Goal: Task Accomplishment & Management: Complete application form

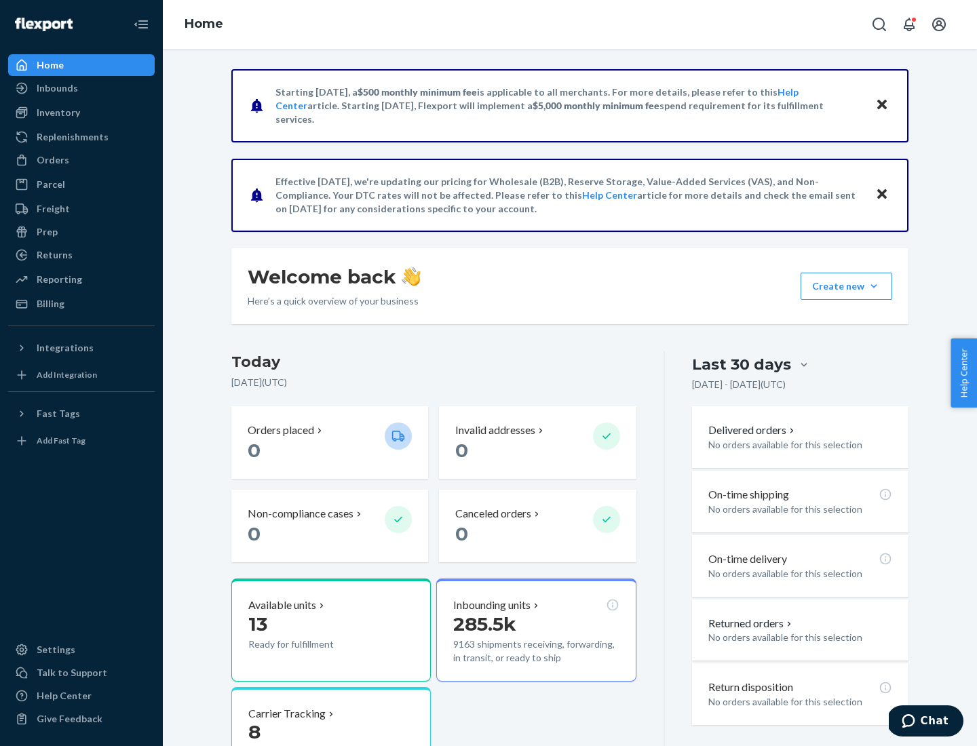
click at [874, 286] on button "Create new Create new inbound Create new order Create new product" at bounding box center [847, 286] width 92 height 27
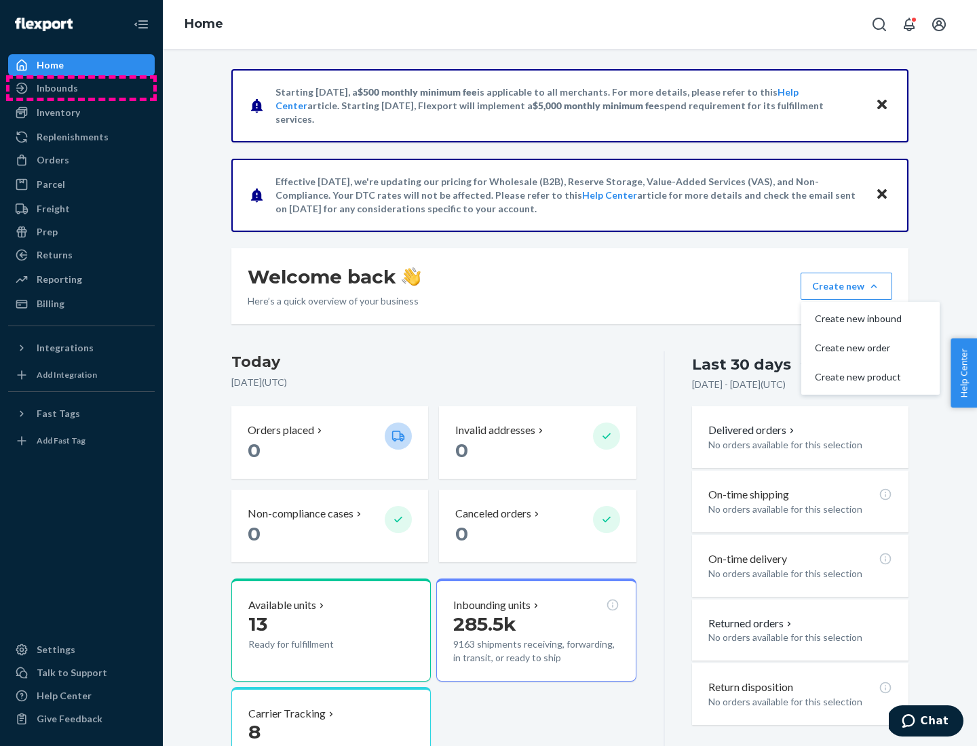
click at [81, 88] on div "Inbounds" at bounding box center [81, 88] width 144 height 19
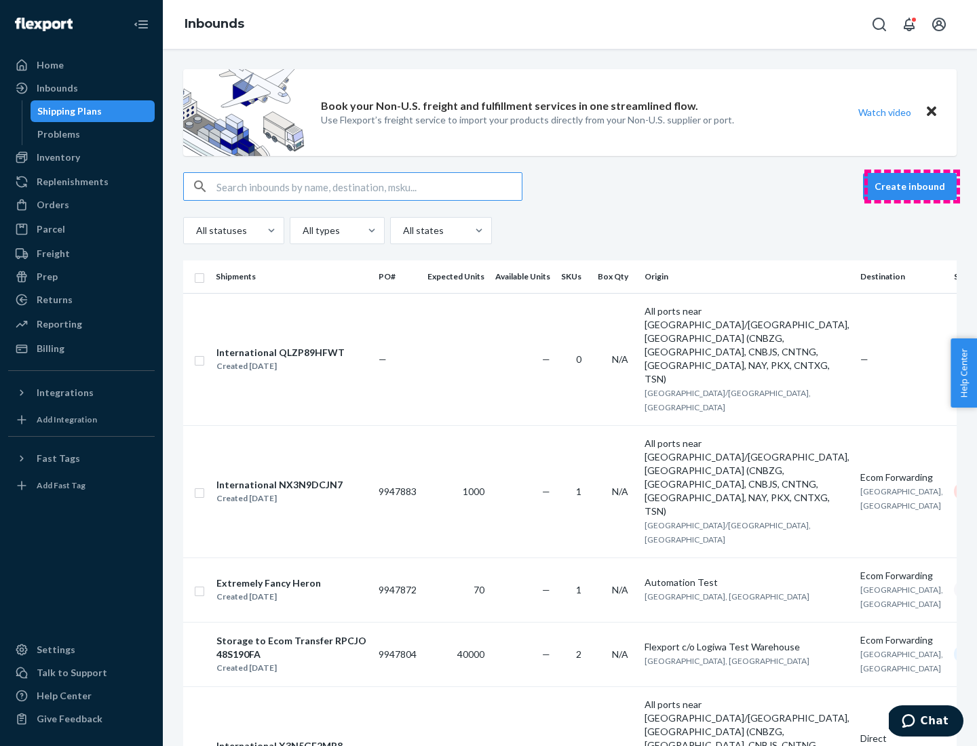
click at [912, 187] on button "Create inbound" at bounding box center [910, 186] width 94 height 27
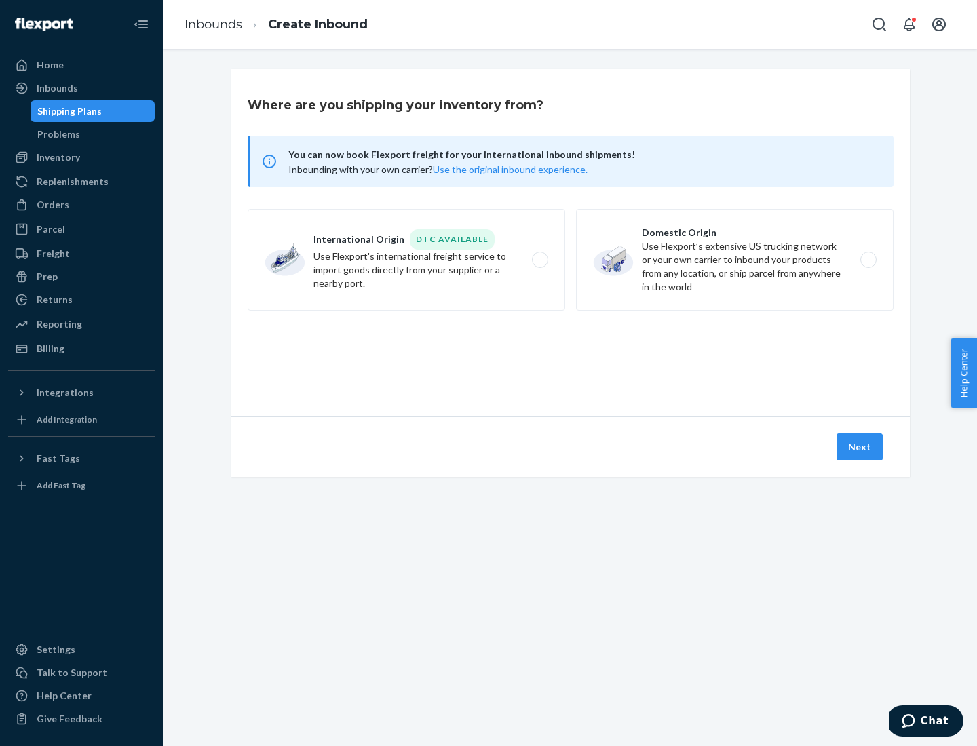
click at [735, 260] on label "Domestic Origin Use Flexport’s extensive US trucking network or your own carrie…" at bounding box center [735, 260] width 318 height 102
click at [868, 260] on input "Domestic Origin Use Flexport’s extensive US trucking network or your own carrie…" at bounding box center [872, 260] width 9 height 9
radio input "true"
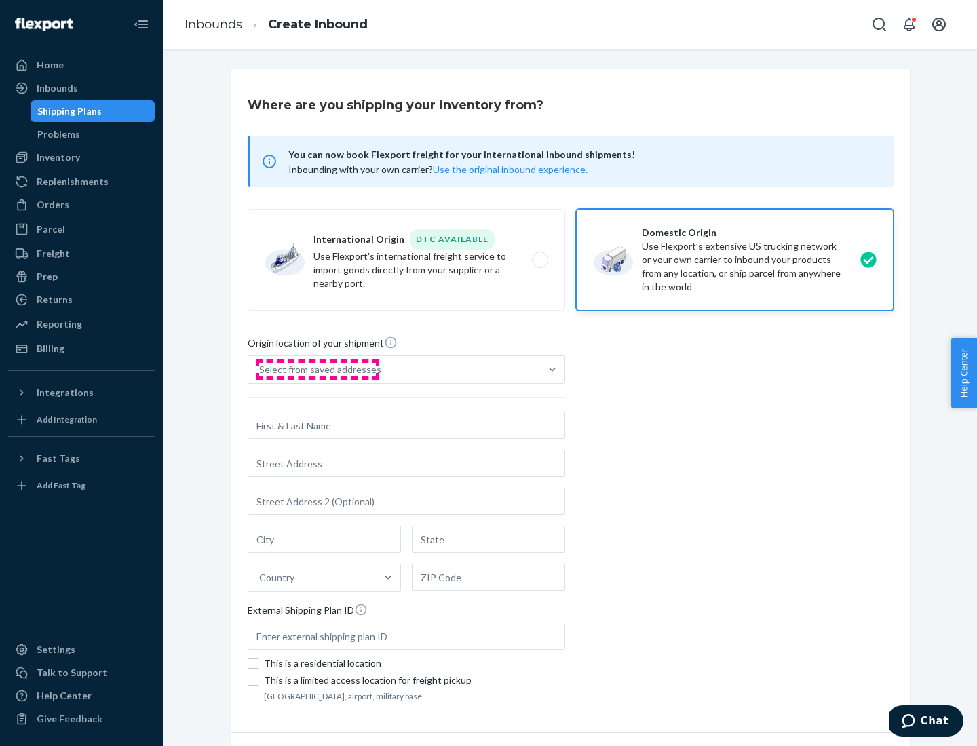
click at [317, 370] on div "Select from saved addresses" at bounding box center [320, 370] width 122 height 14
click at [261, 370] on input "Select from saved addresses" at bounding box center [259, 370] width 1 height 14
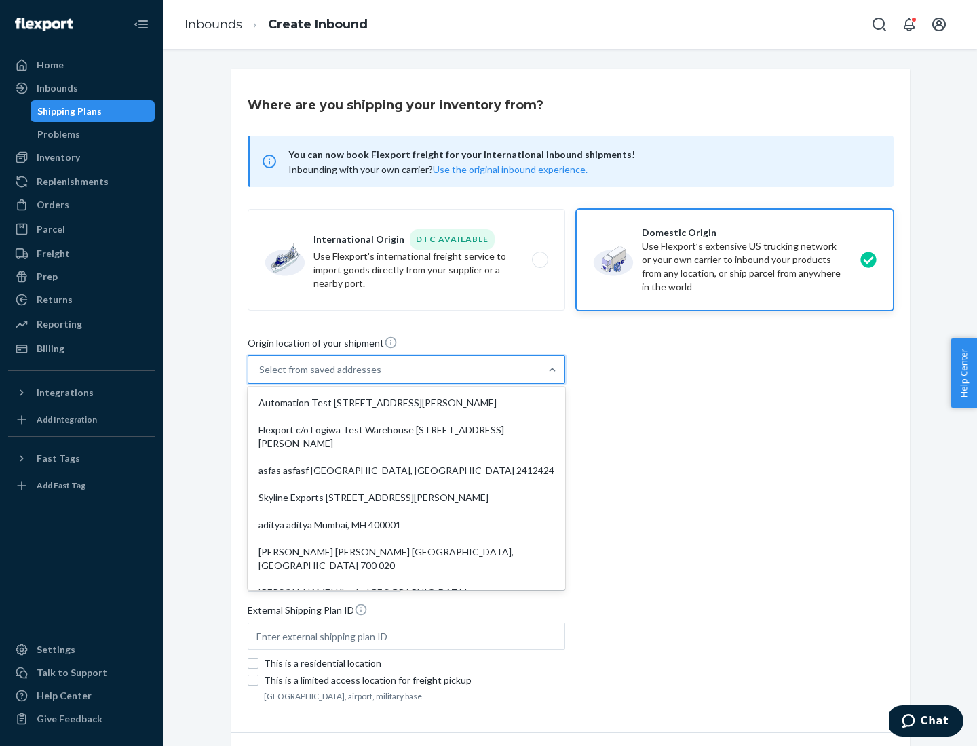
scroll to position [5, 0]
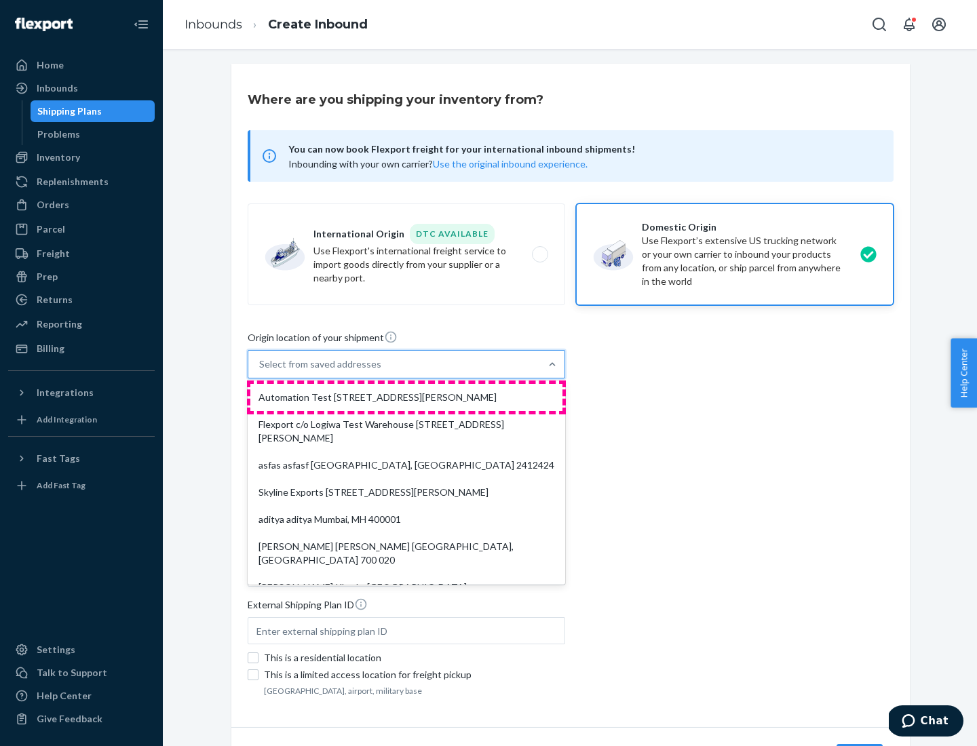
click at [406, 398] on div "Automation Test [STREET_ADDRESS][PERSON_NAME]" at bounding box center [406, 397] width 312 height 27
click at [261, 371] on input "option Automation Test [STREET_ADDRESS][PERSON_NAME]. 9 results available. Use …" at bounding box center [259, 365] width 1 height 14
type input "Automation Test"
type input "9th Floor"
type input "[GEOGRAPHIC_DATA]"
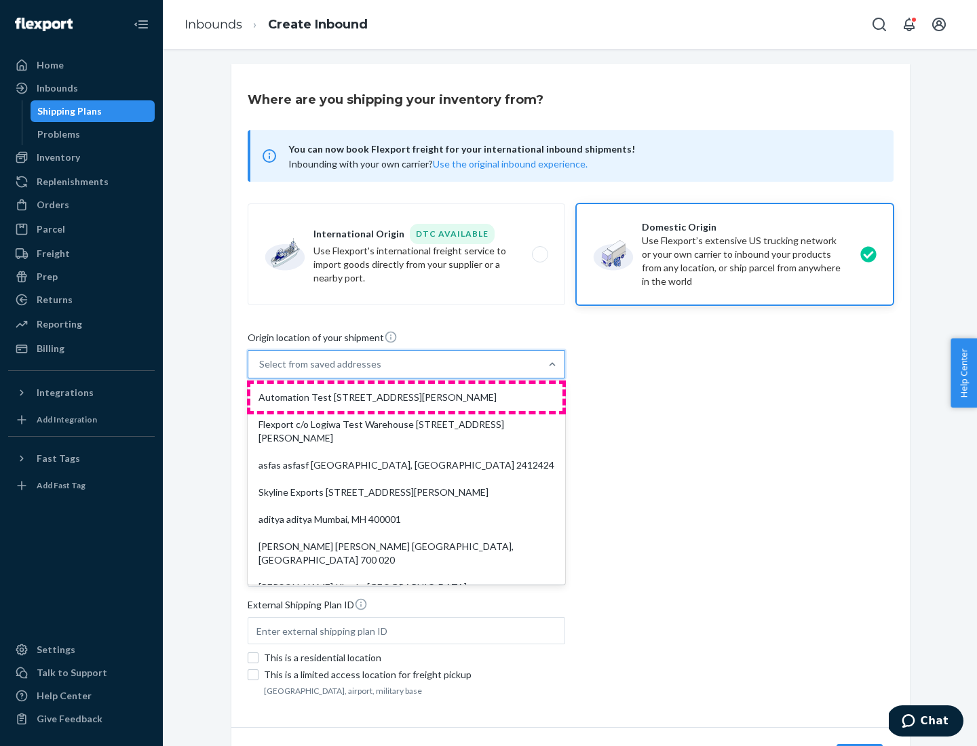
type input "CA"
type input "94104"
type input "[STREET_ADDRESS][PERSON_NAME]"
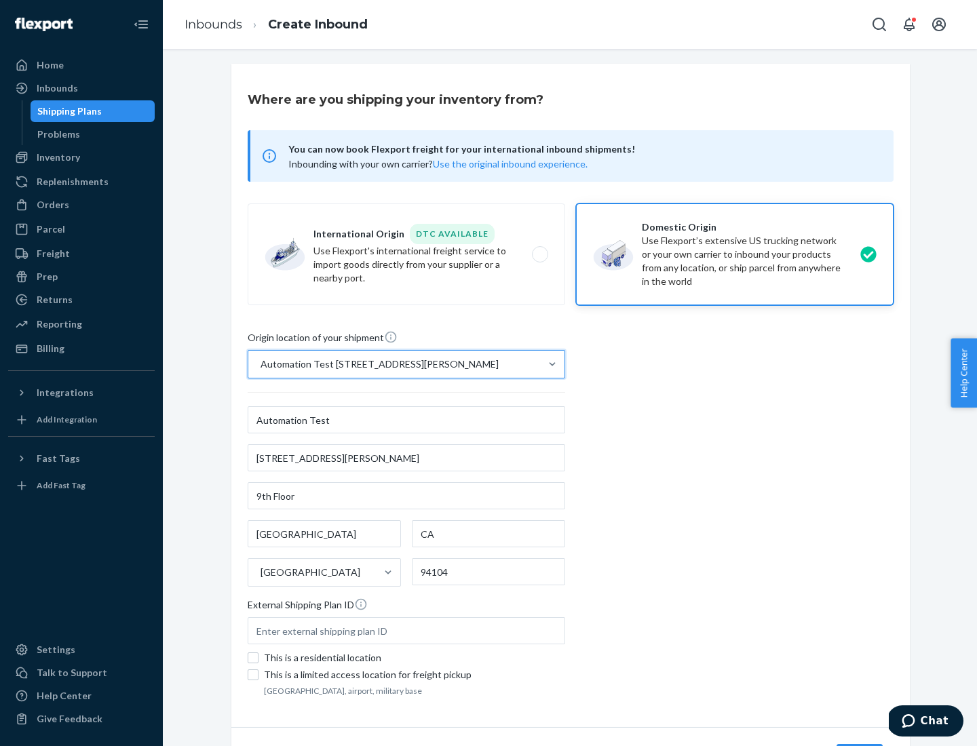
scroll to position [79, 0]
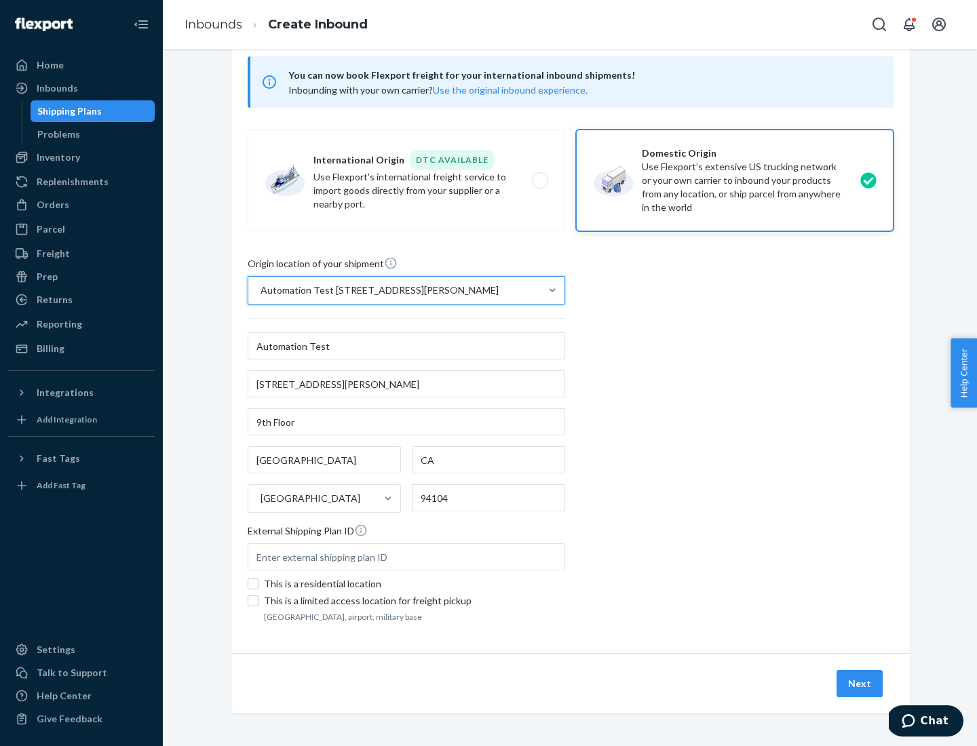
click at [860, 684] on button "Next" at bounding box center [860, 683] width 46 height 27
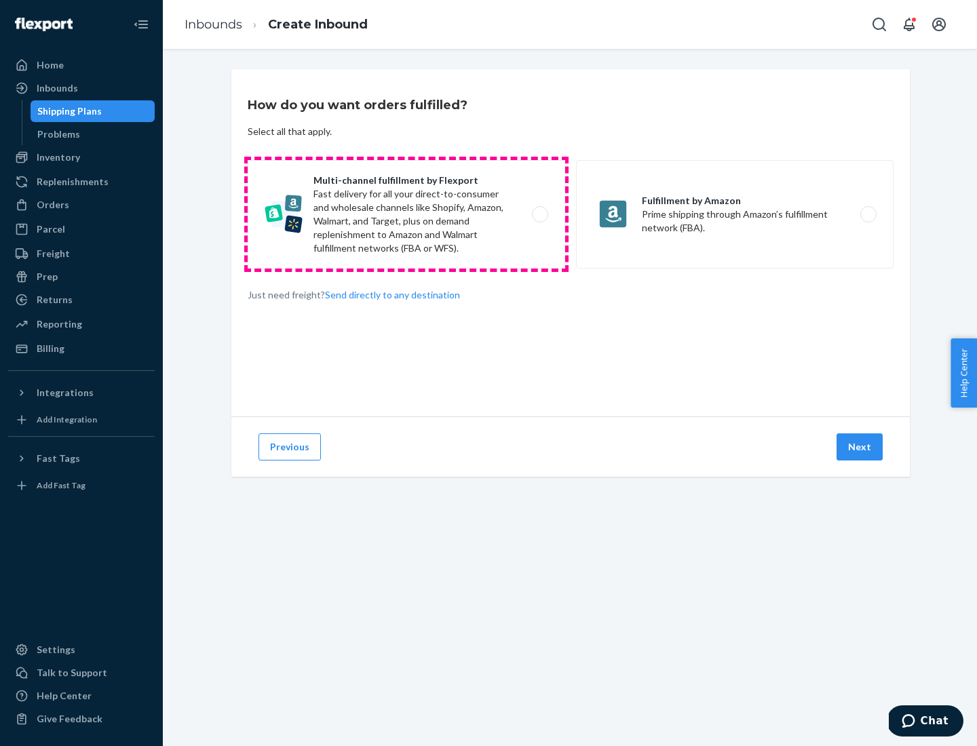
click at [406, 214] on label "Multi-channel fulfillment by Flexport Fast delivery for all your direct-to-cons…" at bounding box center [407, 214] width 318 height 109
click at [539, 214] on input "Multi-channel fulfillment by Flexport Fast delivery for all your direct-to-cons…" at bounding box center [543, 214] width 9 height 9
radio input "true"
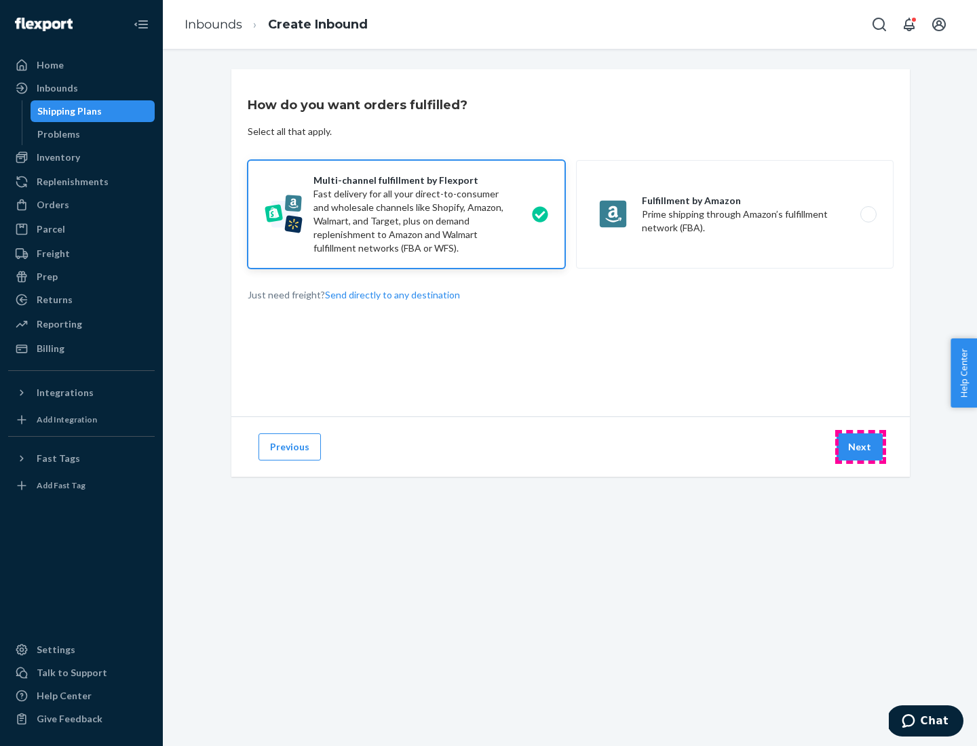
click at [860, 447] on button "Next" at bounding box center [860, 447] width 46 height 27
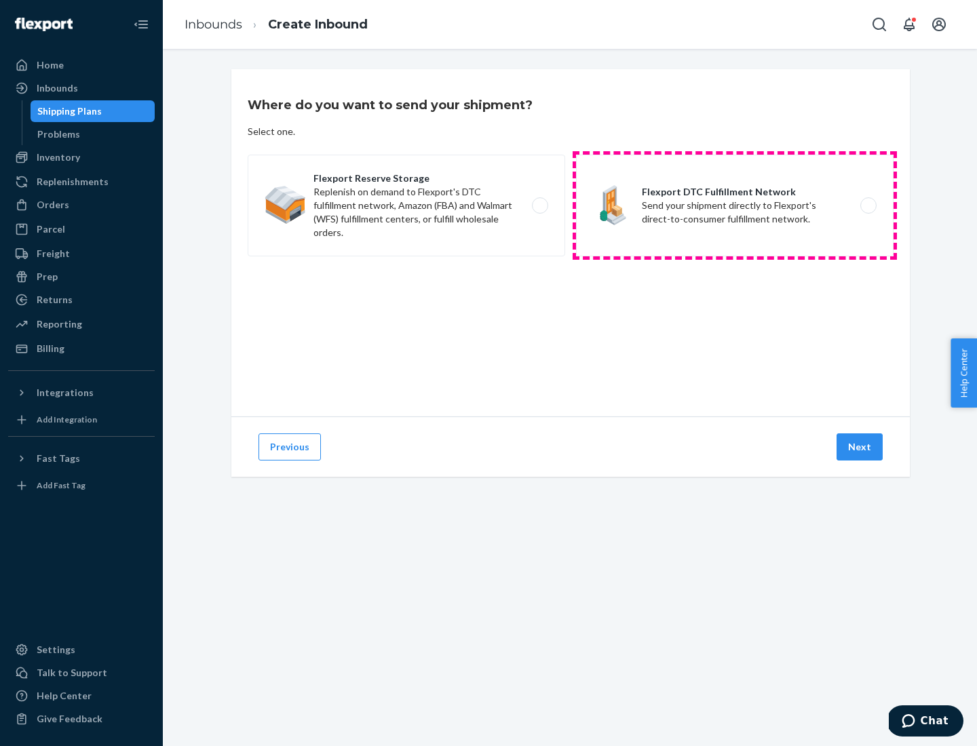
click at [735, 206] on label "Flexport DTC Fulfillment Network Send your shipment directly to Flexport's dire…" at bounding box center [735, 206] width 318 height 102
click at [868, 206] on input "Flexport DTC Fulfillment Network Send your shipment directly to Flexport's dire…" at bounding box center [872, 206] width 9 height 9
radio input "true"
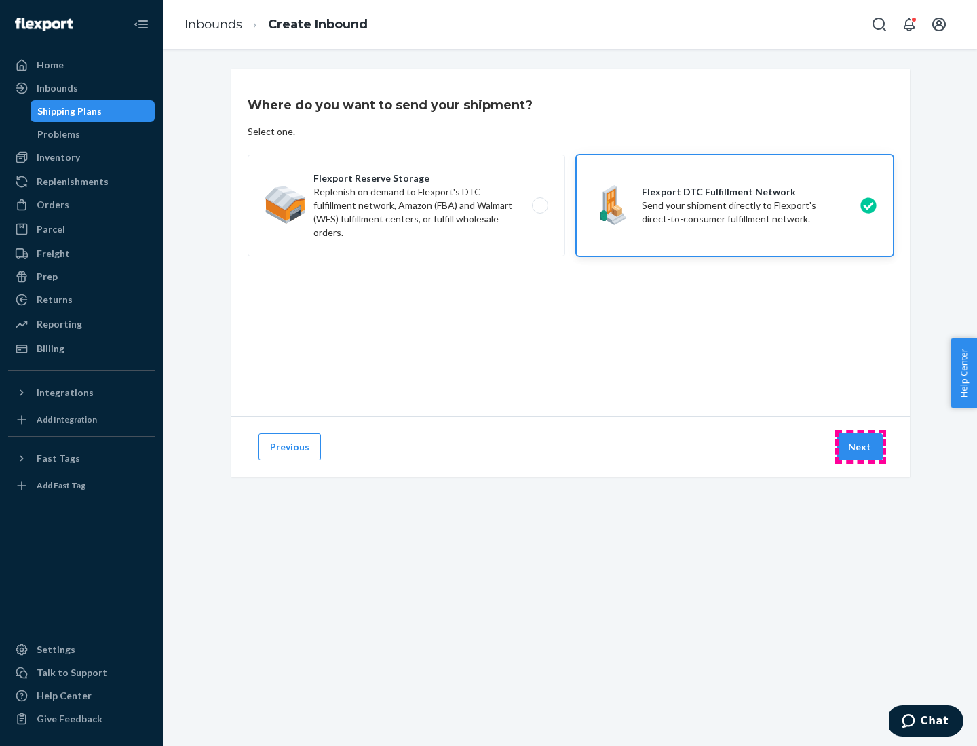
click at [860, 447] on button "Next" at bounding box center [860, 447] width 46 height 27
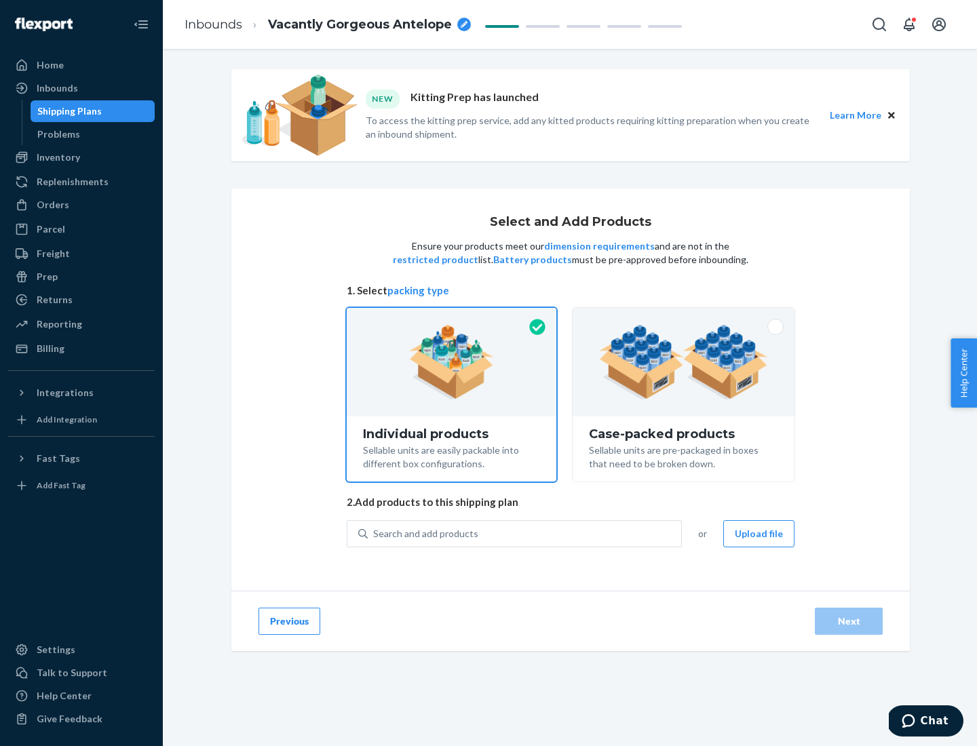
click at [684, 362] on img at bounding box center [683, 362] width 169 height 75
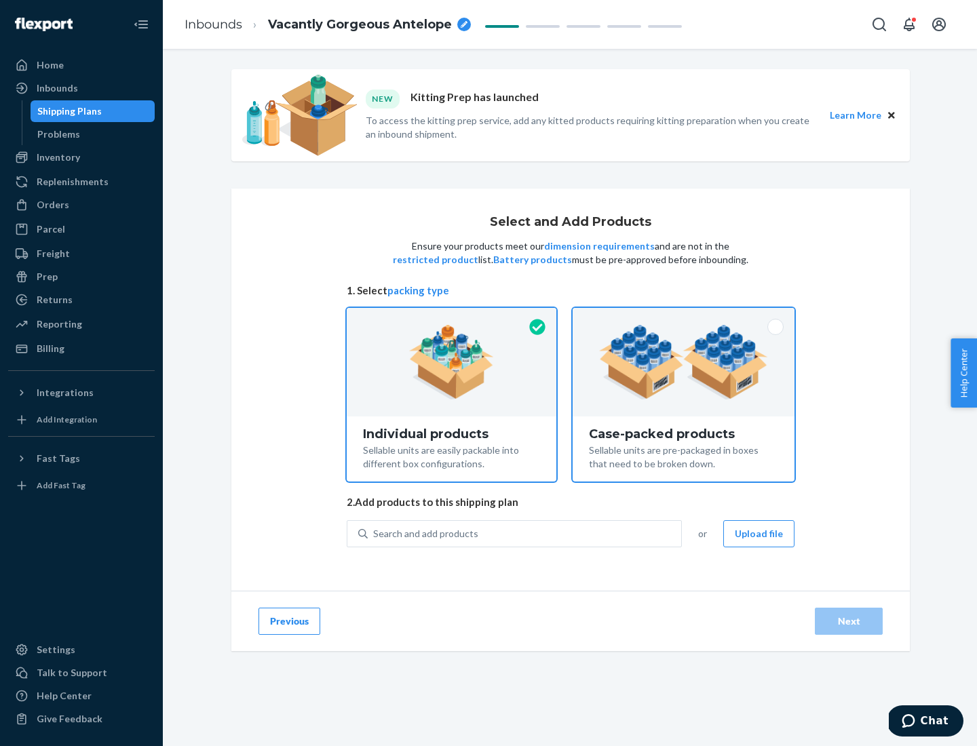
click at [684, 317] on input "Case-packed products Sellable units are pre-packaged in boxes that need to be b…" at bounding box center [683, 312] width 9 height 9
radio input "true"
radio input "false"
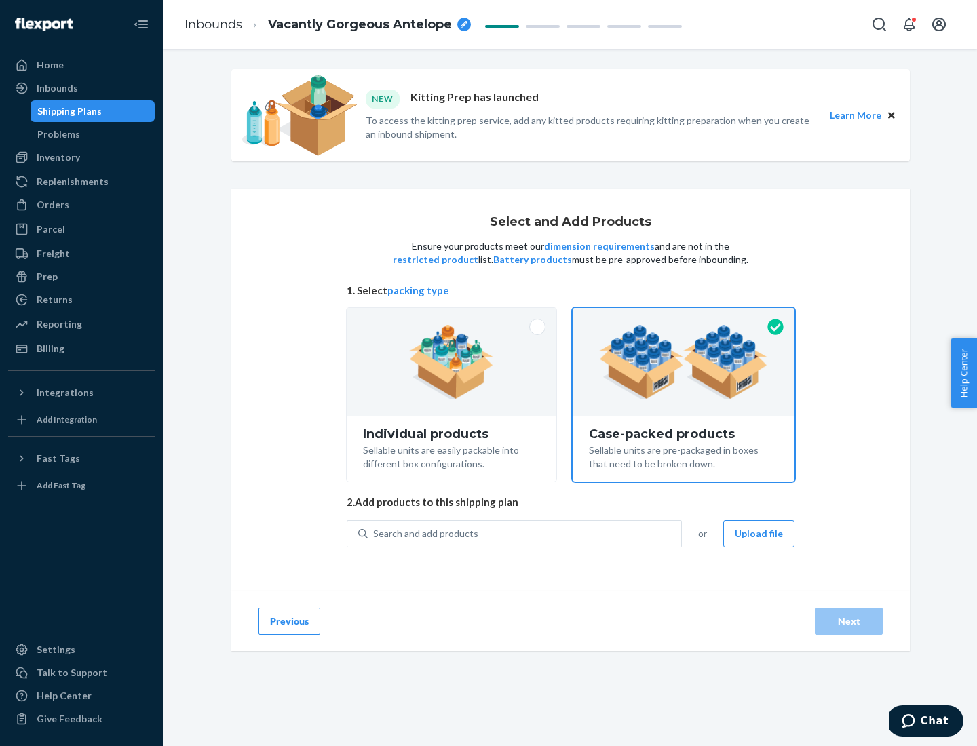
click at [525, 533] on div "Search and add products" at bounding box center [524, 534] width 313 height 24
click at [375, 533] on input "Search and add products" at bounding box center [373, 534] width 1 height 14
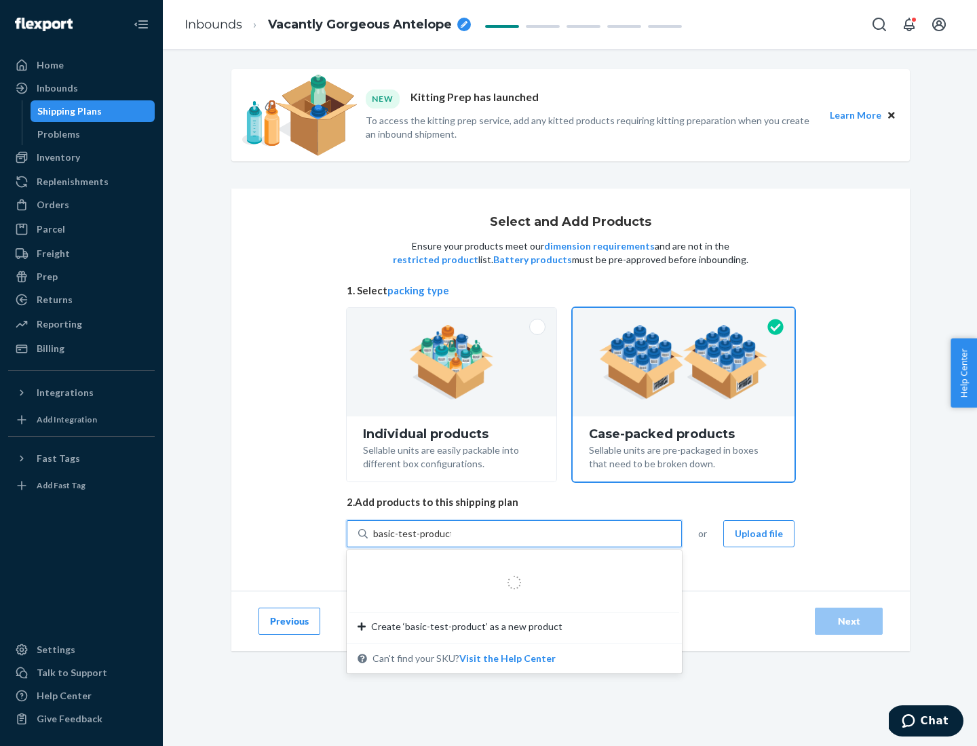
type input "basic-test-product-1"
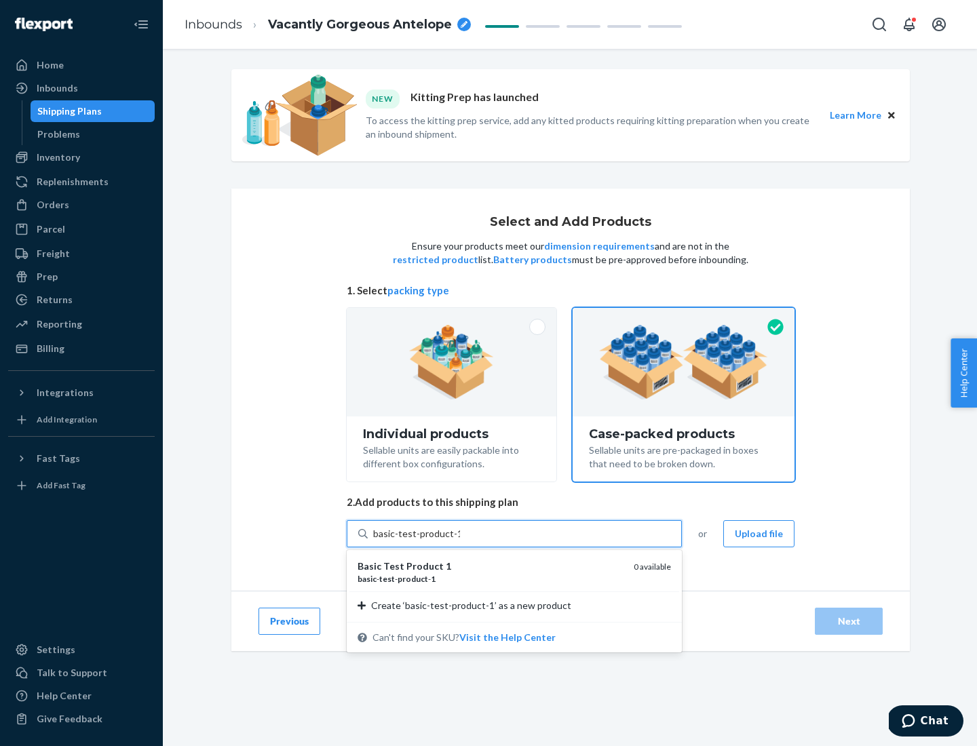
click at [491, 579] on div "basic - test - product - 1" at bounding box center [490, 579] width 265 height 12
click at [460, 541] on input "basic-test-product-1" at bounding box center [416, 534] width 87 height 14
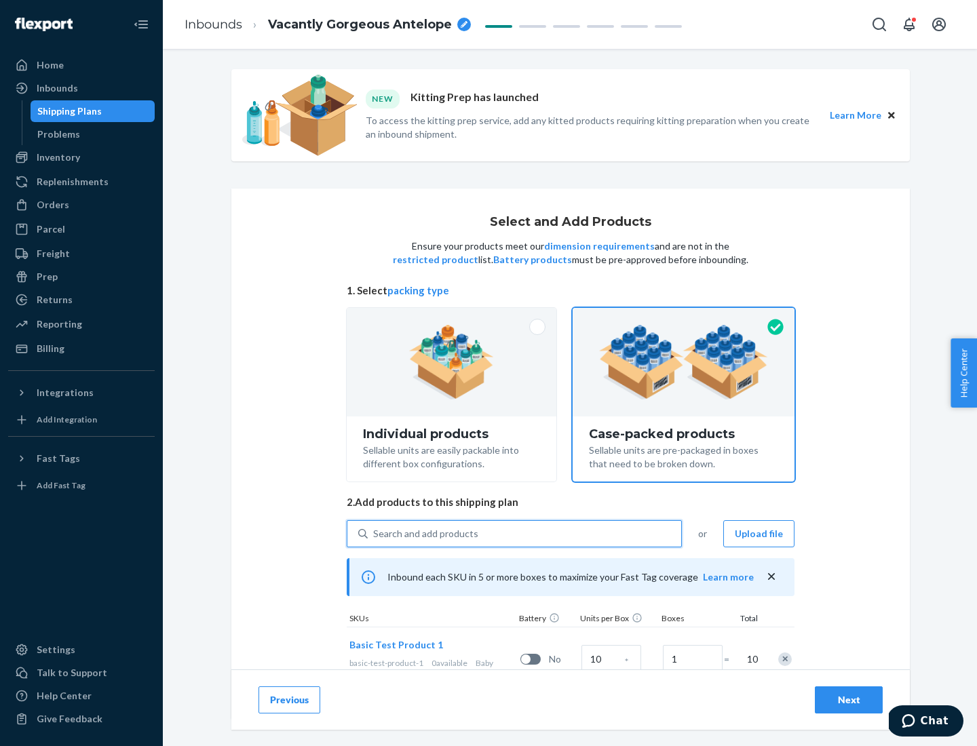
scroll to position [49, 0]
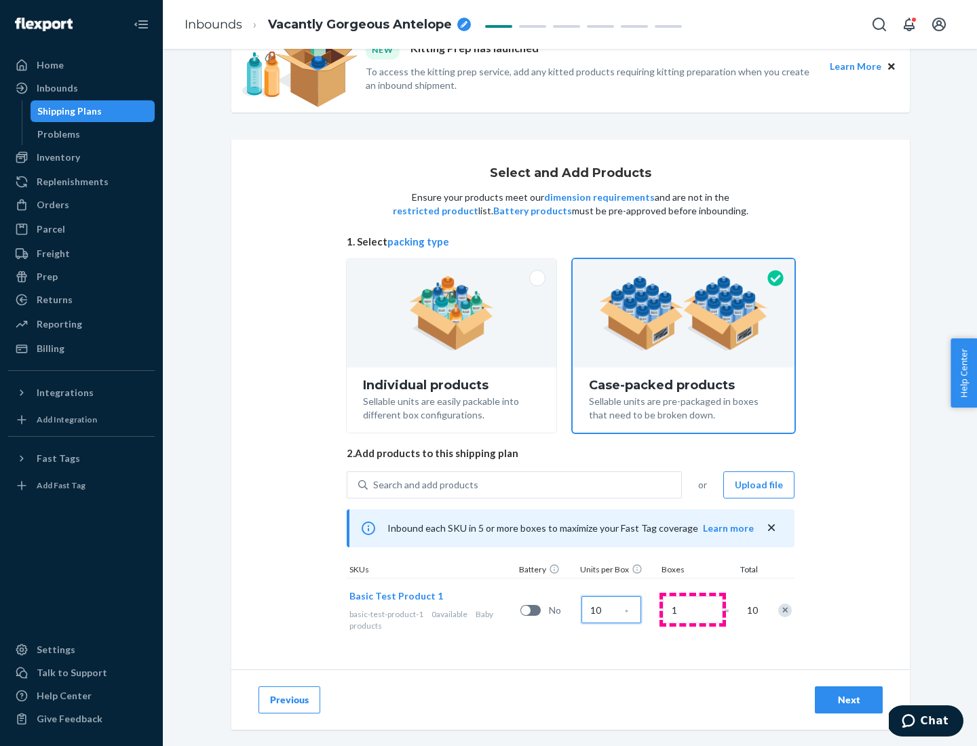
type input "10"
type input "7"
click at [849, 700] on div "Next" at bounding box center [848, 700] width 45 height 14
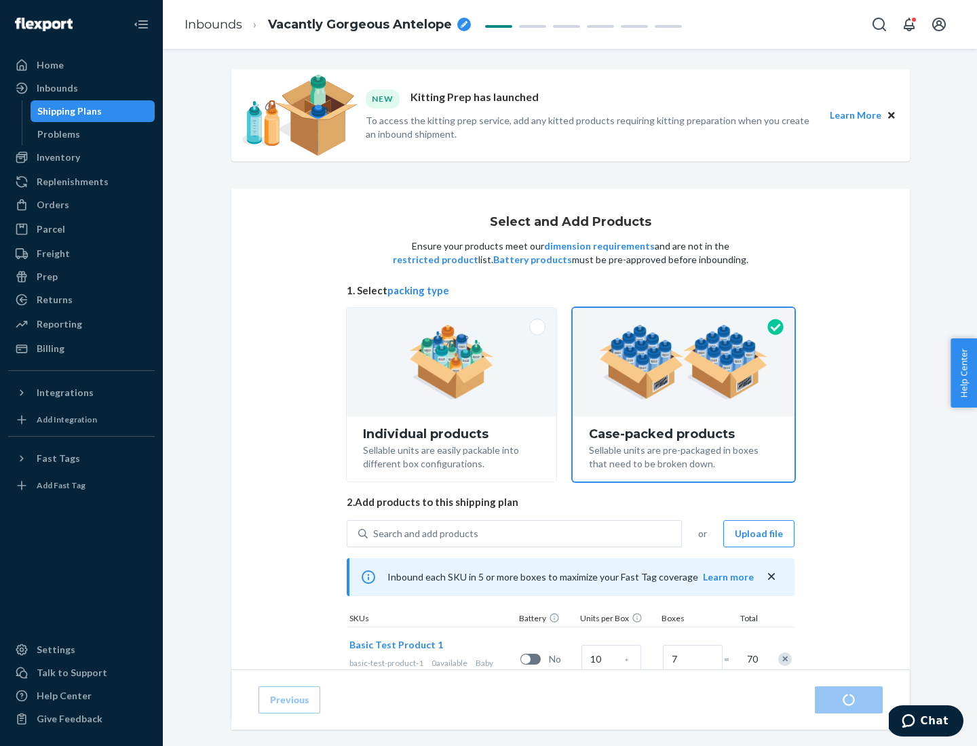
radio input "true"
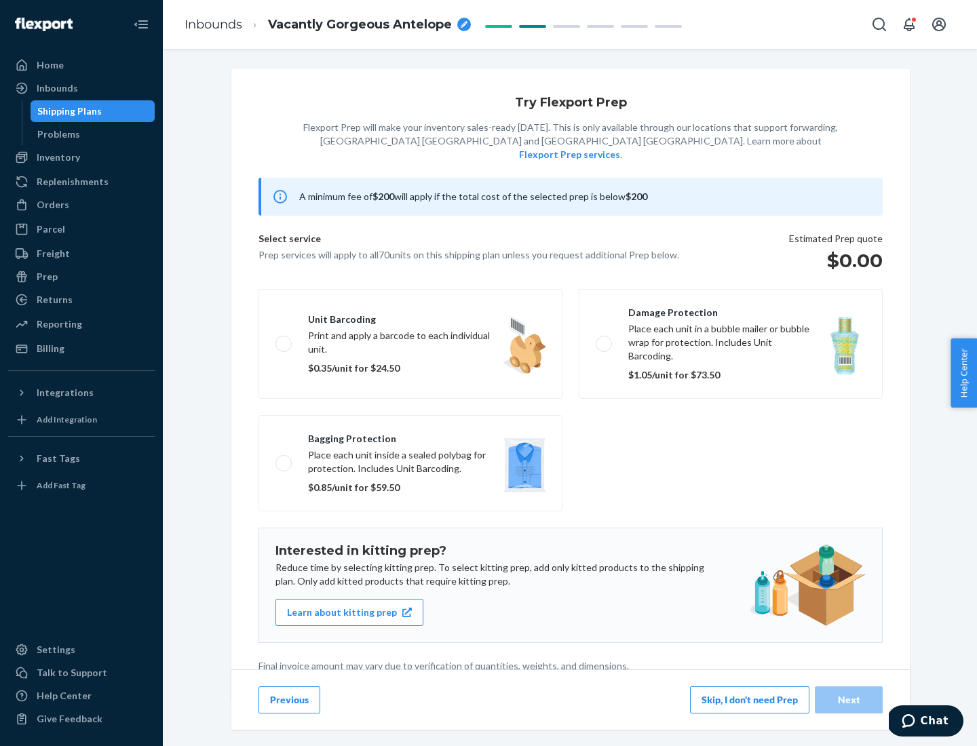
scroll to position [3, 0]
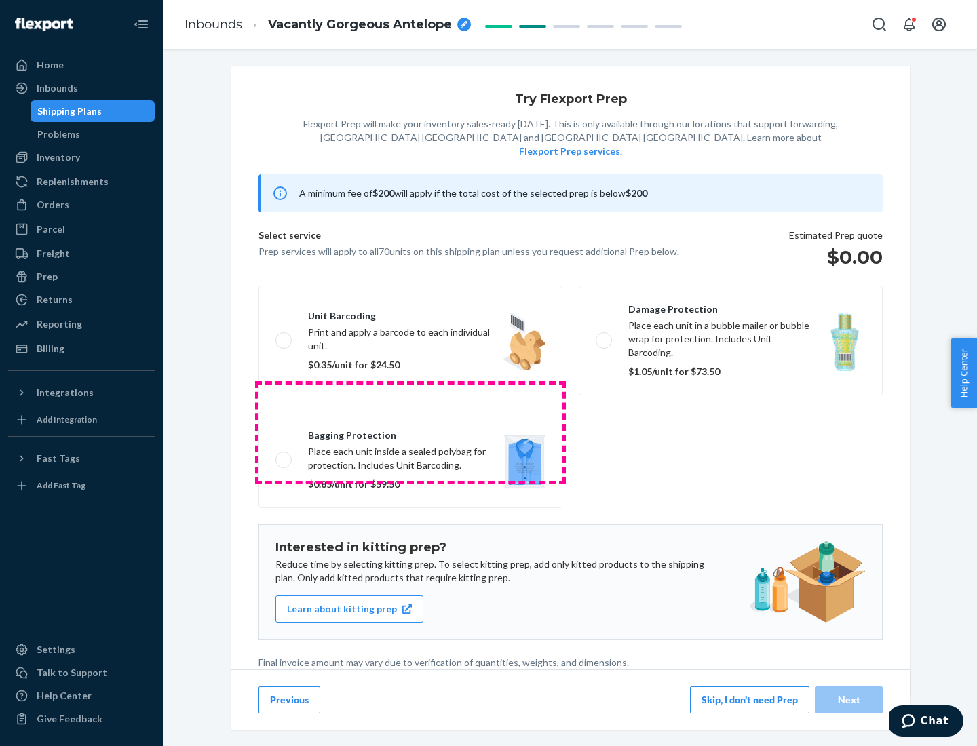
click at [411, 432] on label "Bagging protection Place each unit inside a sealed polybag for protection. Incl…" at bounding box center [411, 460] width 304 height 96
click at [284, 455] on input "Bagging protection Place each unit inside a sealed polybag for protection. Incl…" at bounding box center [279, 459] width 9 height 9
checkbox input "true"
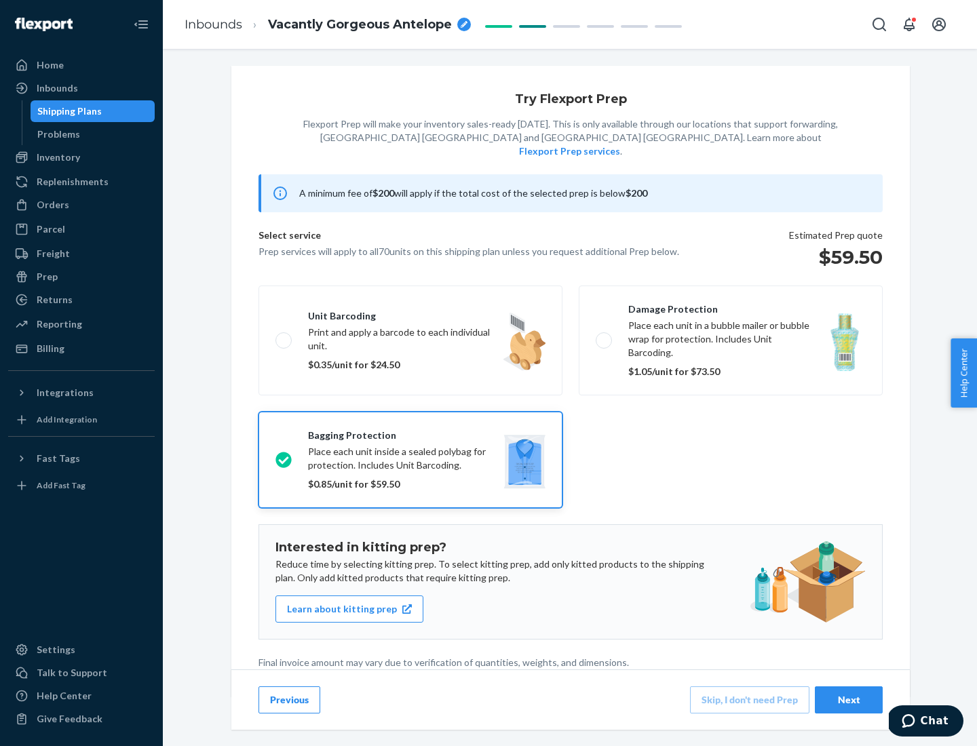
click at [849, 700] on div "Next" at bounding box center [848, 700] width 45 height 14
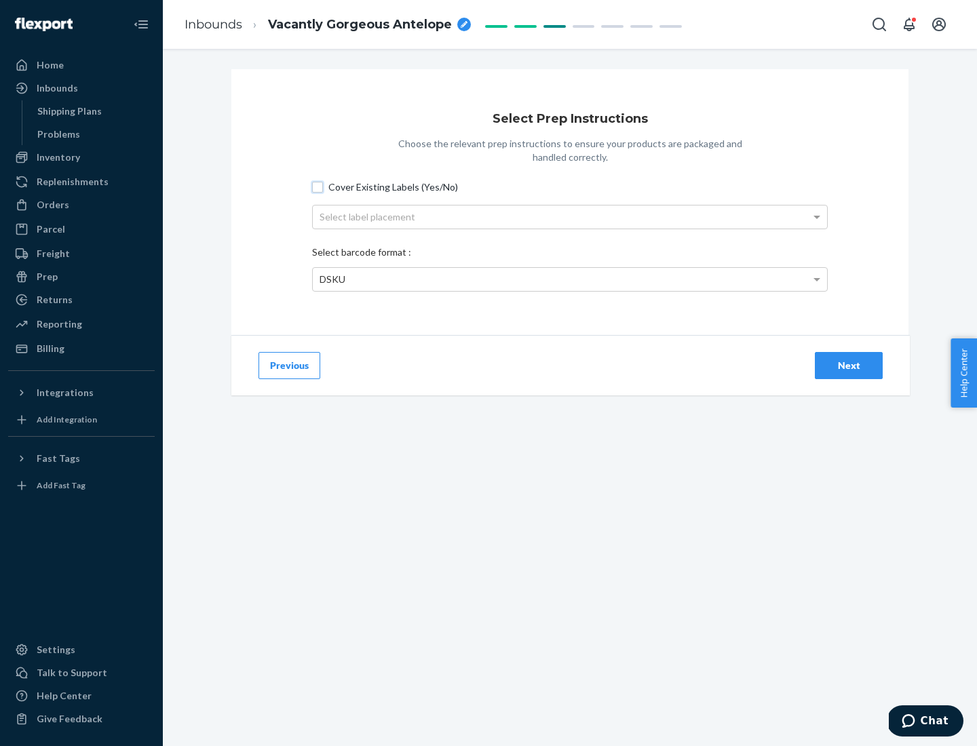
click at [318, 187] on input "Cover Existing Labels (Yes/No)" at bounding box center [317, 187] width 11 height 11
checkbox input "true"
click at [570, 216] on div "Select label placement" at bounding box center [570, 217] width 514 height 23
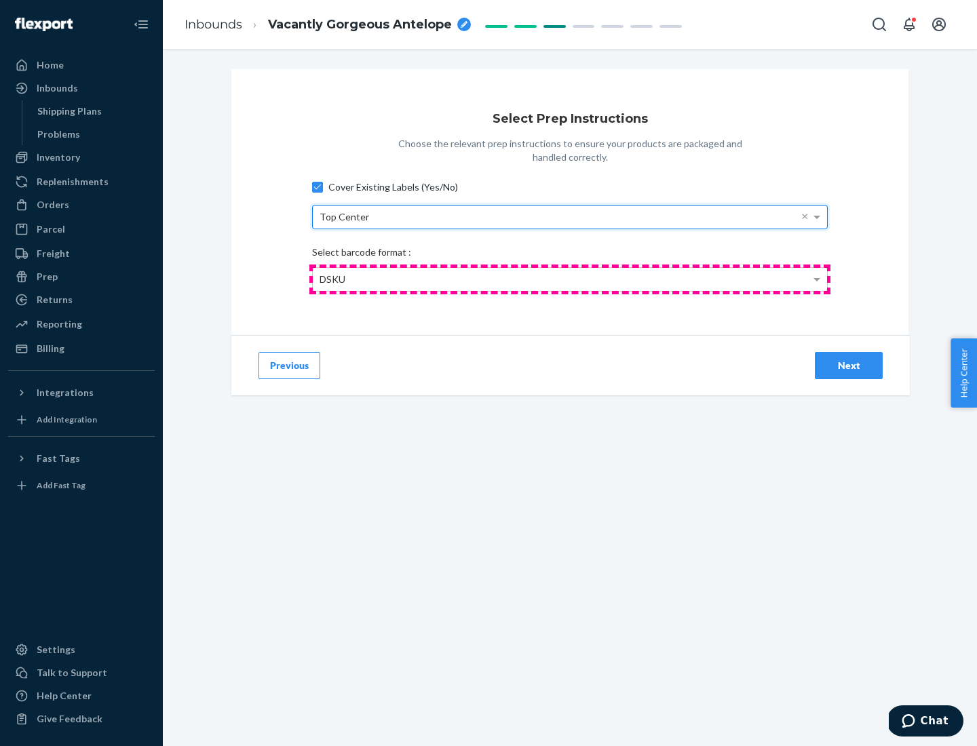
click at [570, 279] on div "DSKU" at bounding box center [570, 279] width 514 height 23
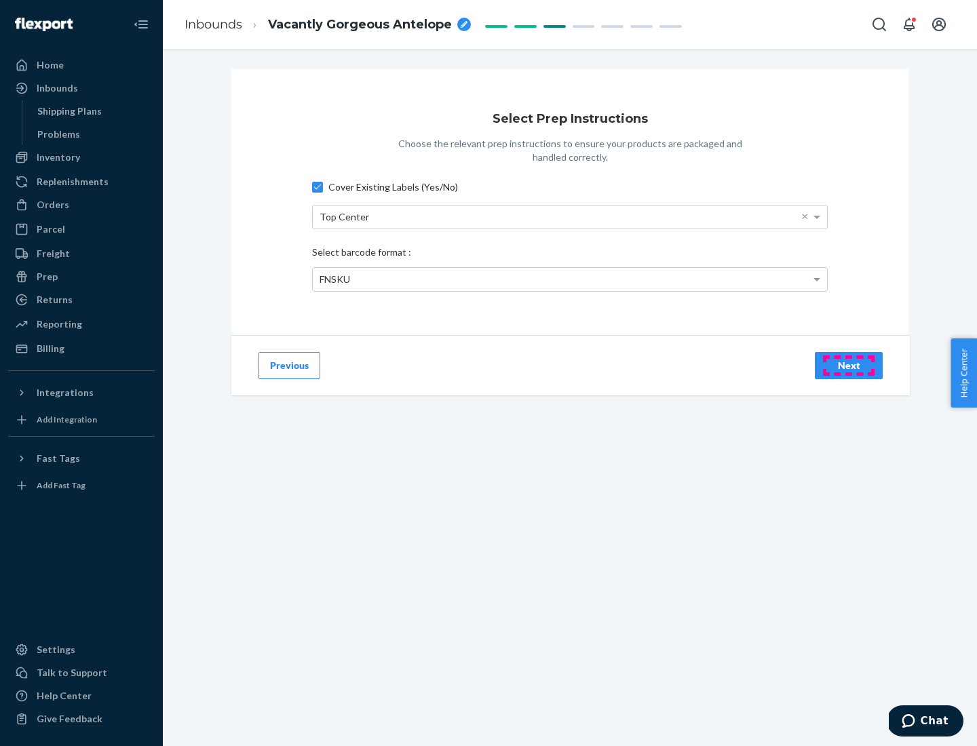
click at [849, 365] on div "Next" at bounding box center [848, 366] width 45 height 14
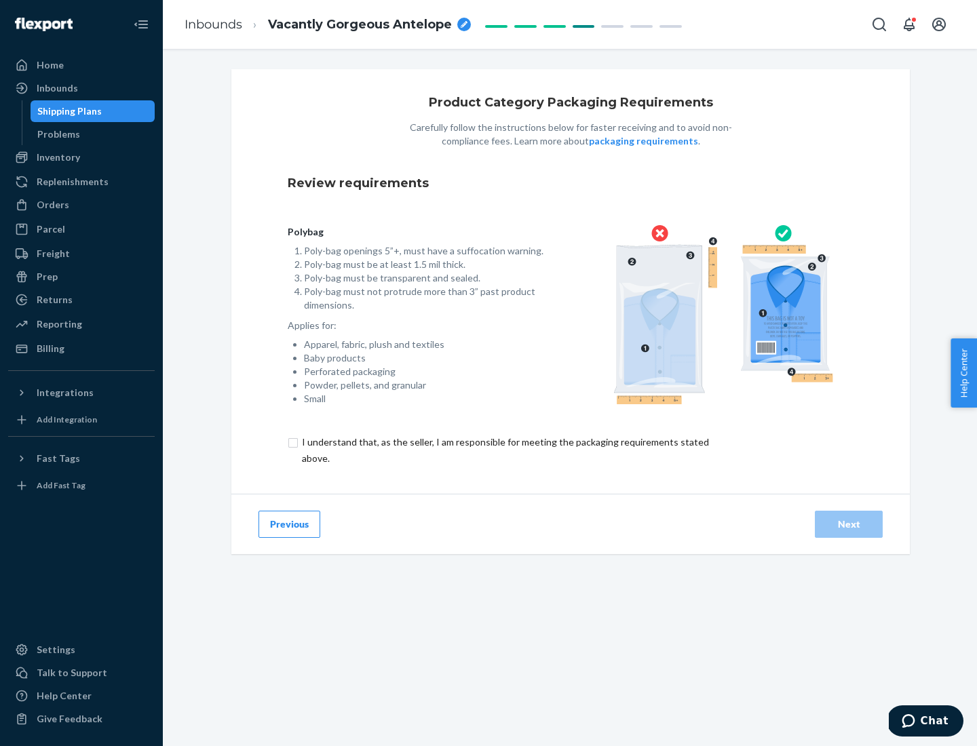
click at [504, 450] on input "checkbox" at bounding box center [513, 450] width 451 height 33
checkbox input "true"
click at [849, 524] on div "Next" at bounding box center [848, 525] width 45 height 14
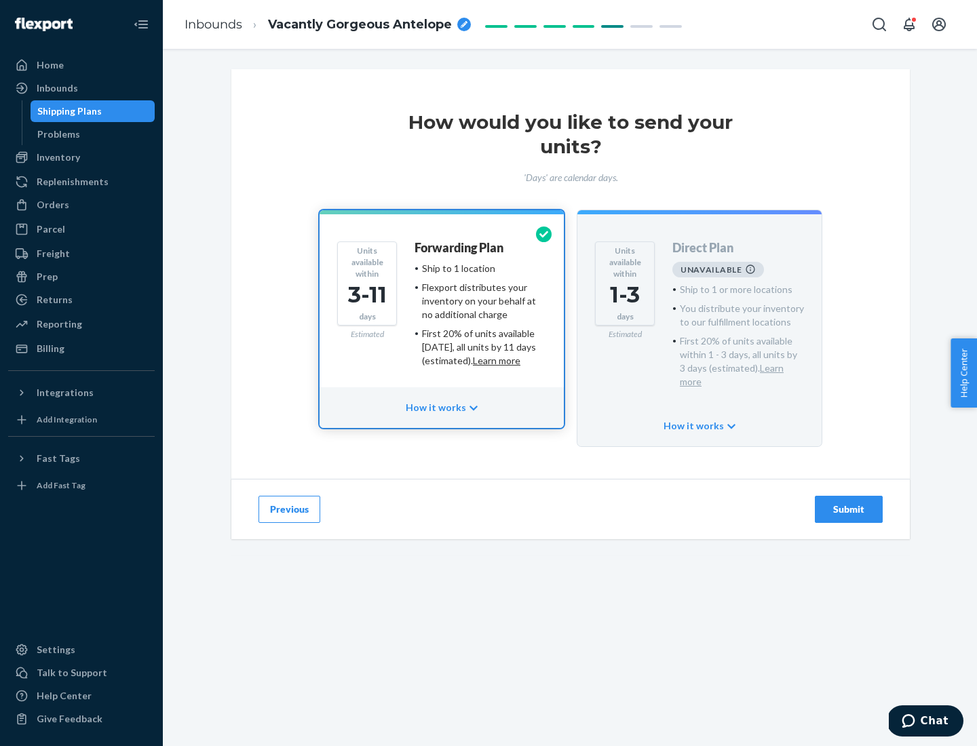
click at [460, 248] on h4 "Forwarding Plan" at bounding box center [459, 249] width 89 height 14
click at [849, 503] on div "Submit" at bounding box center [848, 510] width 45 height 14
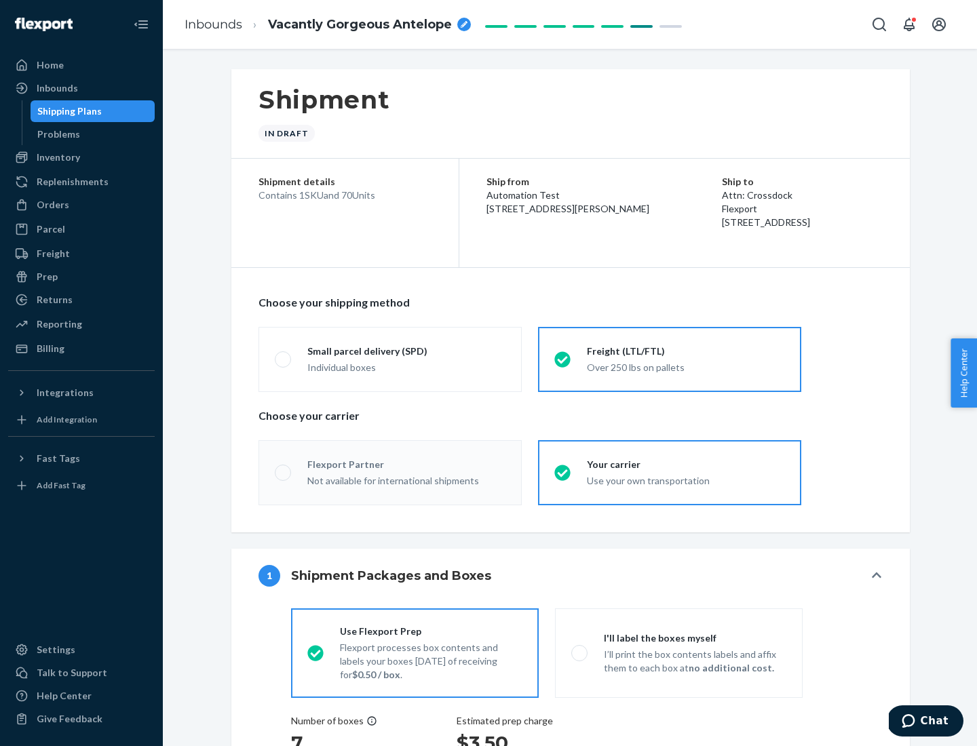
radio input "true"
radio input "false"
radio input "true"
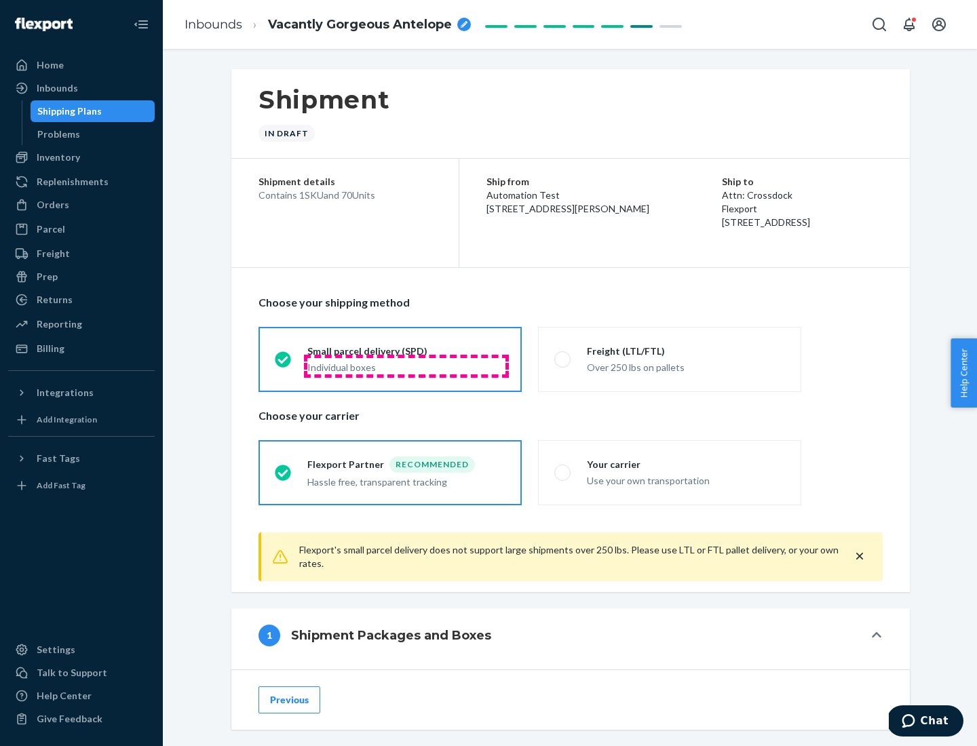
click at [406, 366] on div "Individual boxes" at bounding box center [406, 368] width 198 height 14
click at [284, 364] on input "Small parcel delivery (SPD) Individual boxes" at bounding box center [279, 359] width 9 height 9
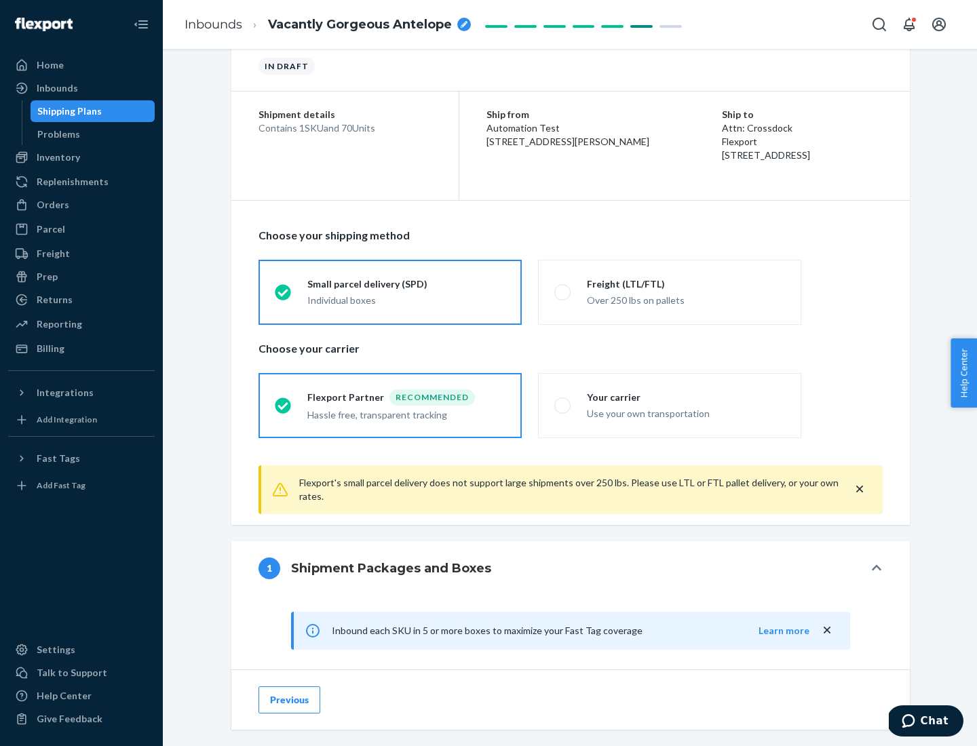
click at [686, 397] on div "Your carrier" at bounding box center [686, 398] width 198 height 14
click at [563, 401] on input "Your carrier Use your own transportation" at bounding box center [558, 405] width 9 height 9
radio input "true"
radio input "false"
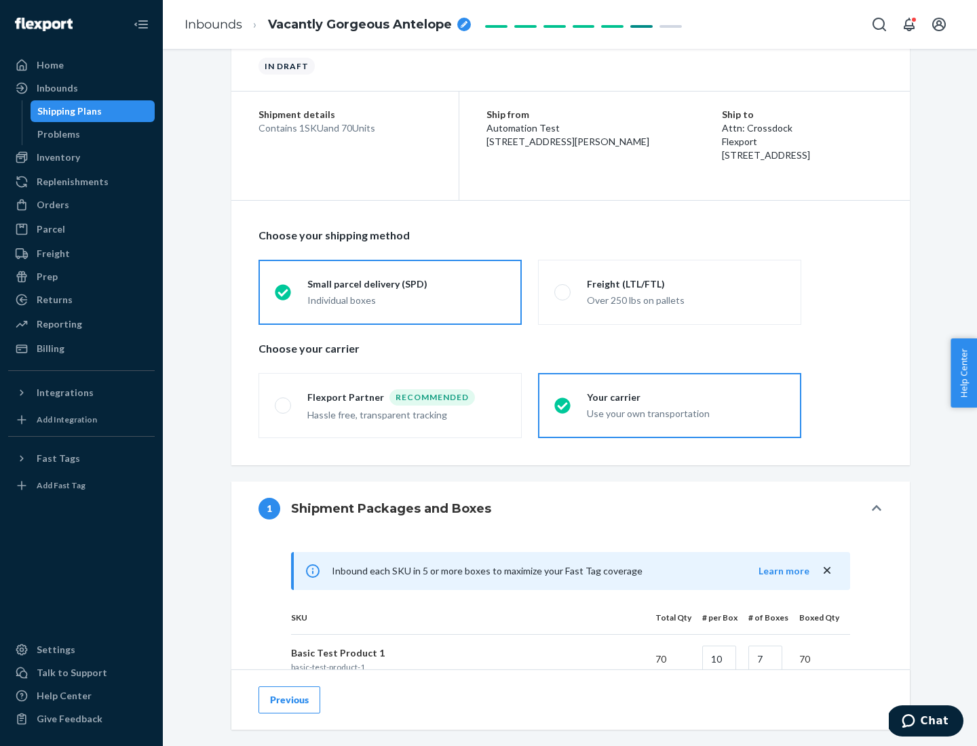
scroll to position [329, 0]
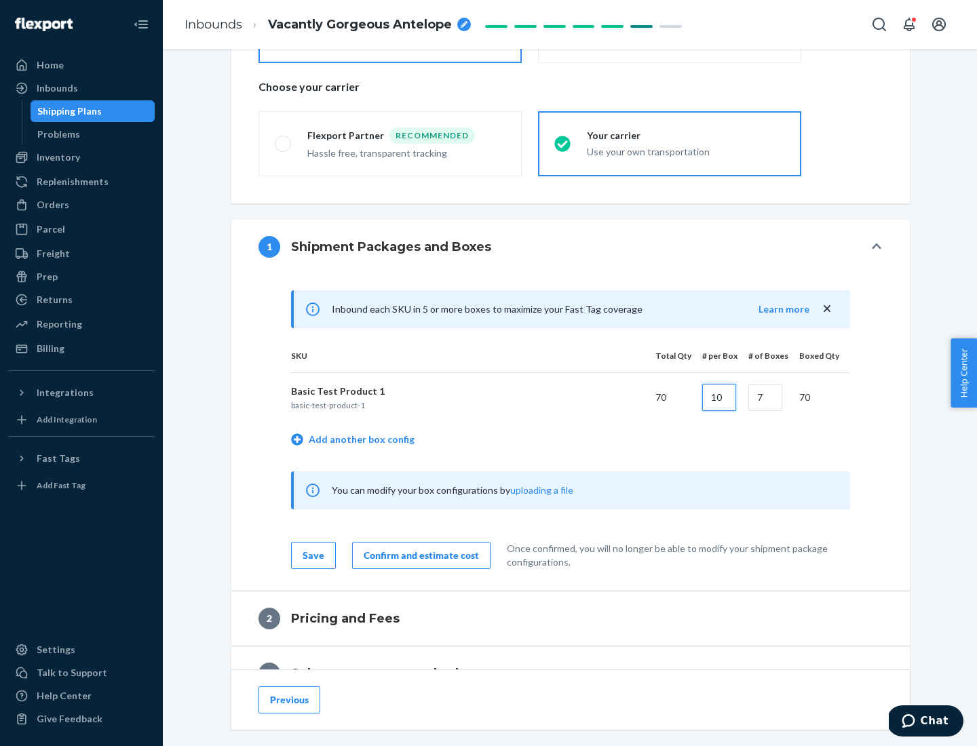
type input "10"
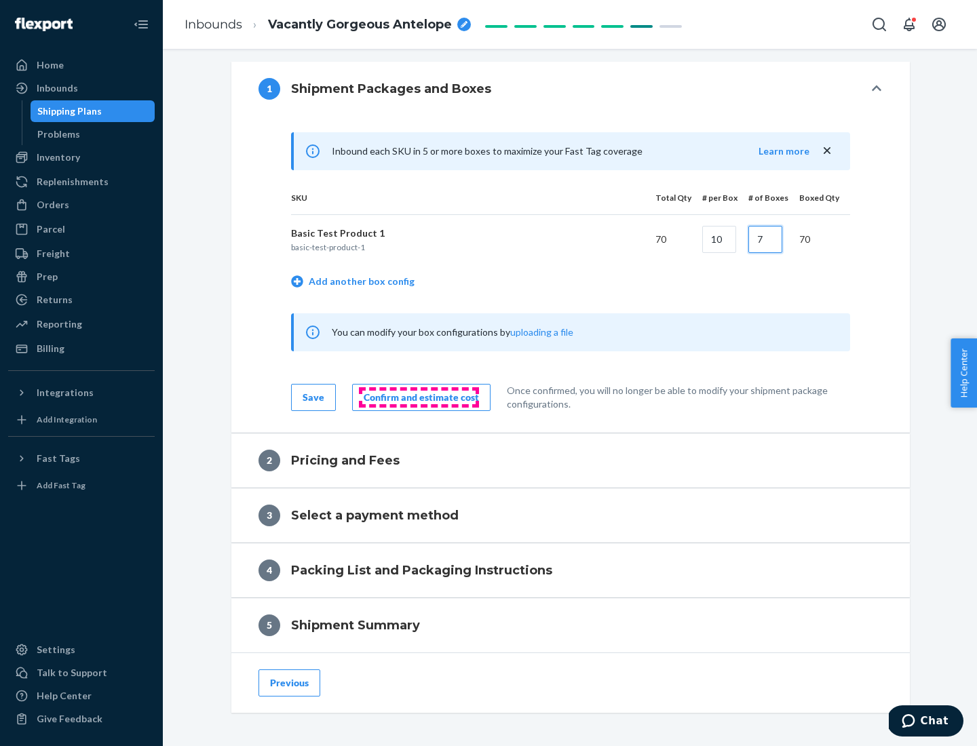
type input "7"
click at [419, 397] on div "Confirm and estimate cost" at bounding box center [421, 398] width 115 height 14
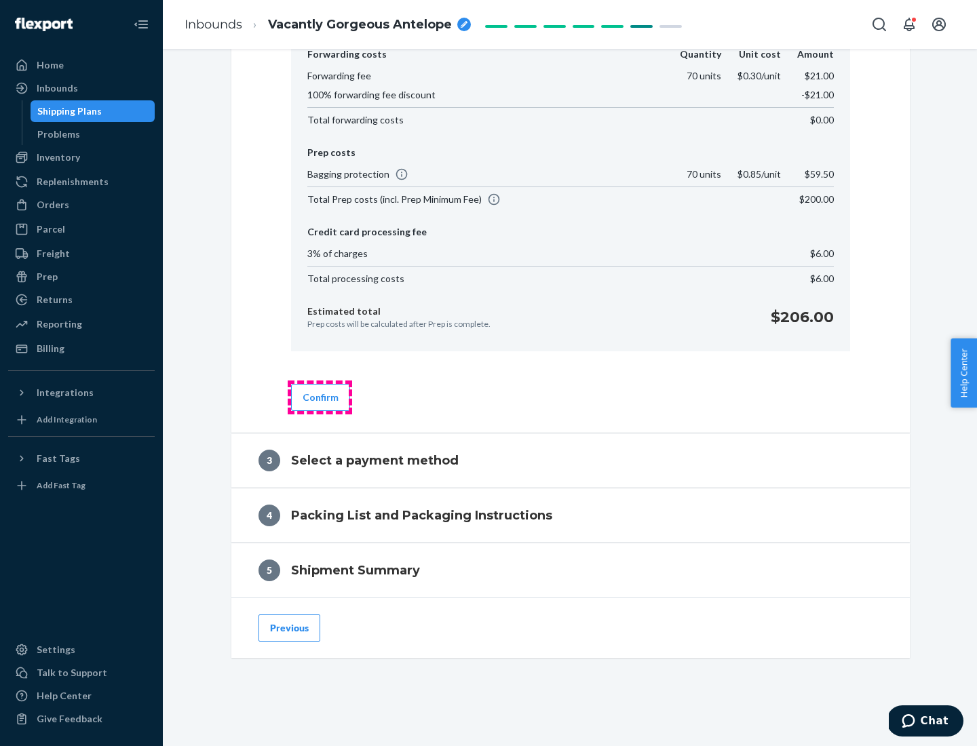
click at [320, 397] on button "Confirm" at bounding box center [320, 397] width 59 height 27
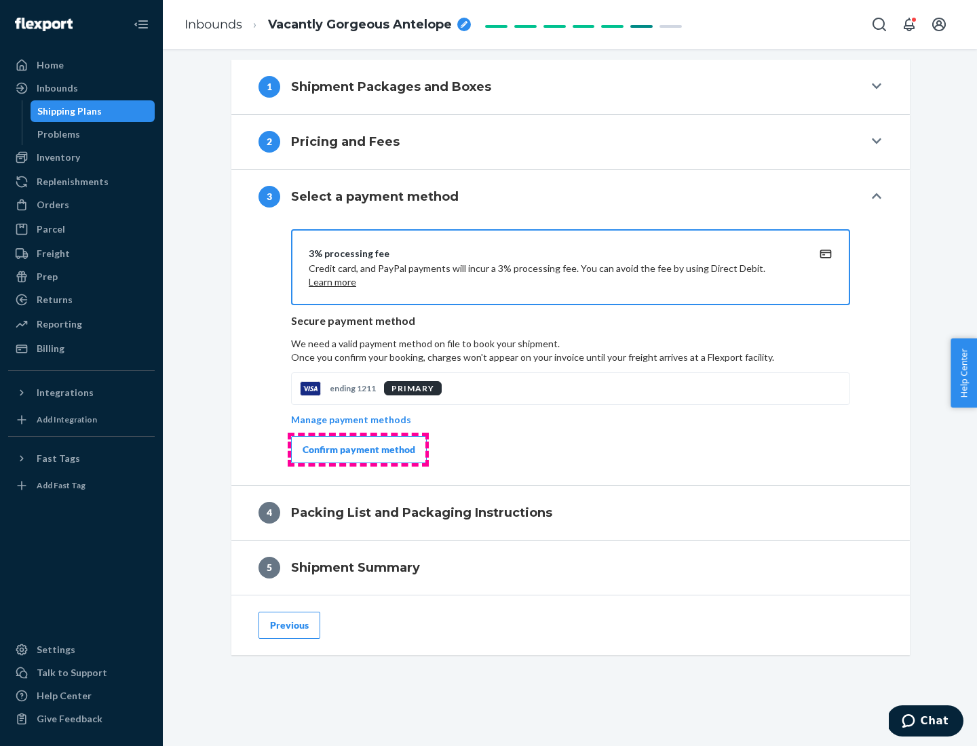
click at [358, 450] on div "Confirm payment method" at bounding box center [359, 450] width 113 height 14
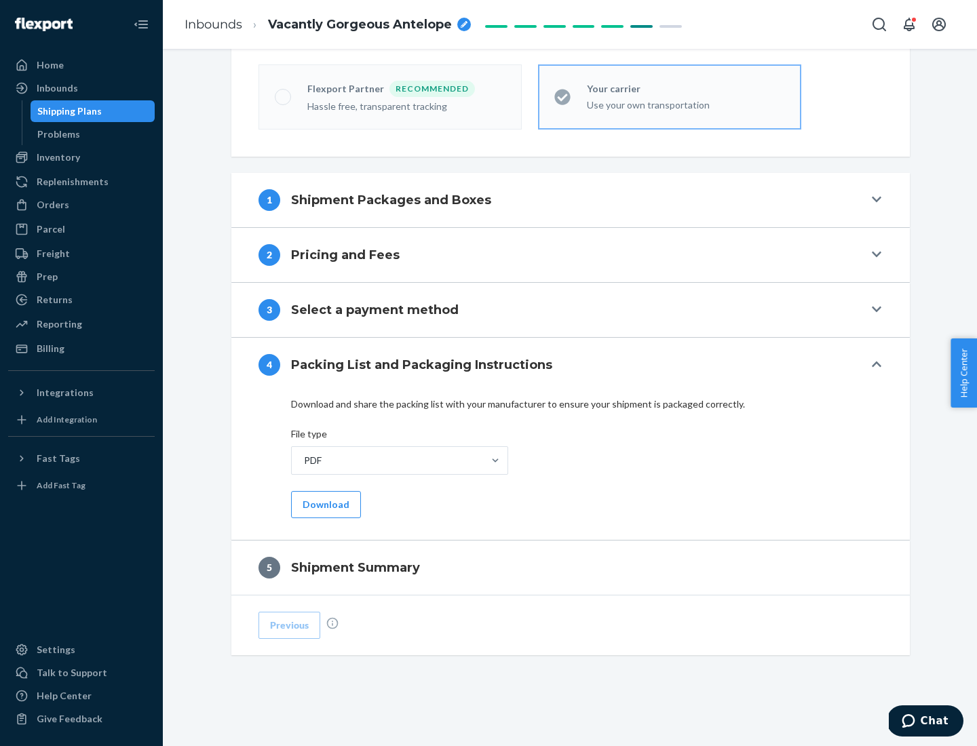
scroll to position [376, 0]
click at [324, 504] on button "Download" at bounding box center [326, 504] width 70 height 27
